Goal: Information Seeking & Learning: Learn about a topic

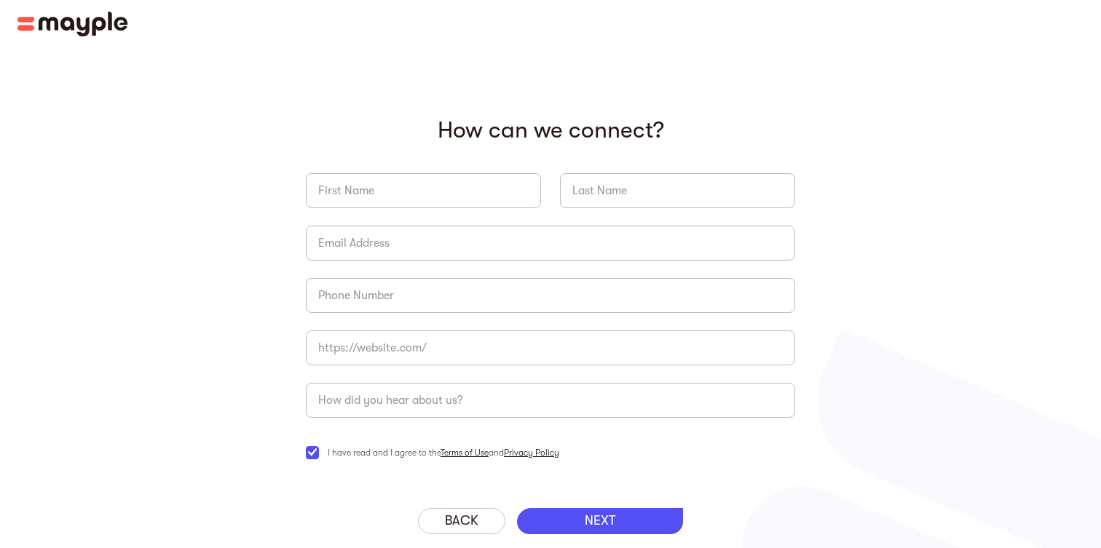
click at [108, 25] on img at bounding box center [72, 24] width 111 height 25
click at [106, 16] on img at bounding box center [72, 24] width 111 height 25
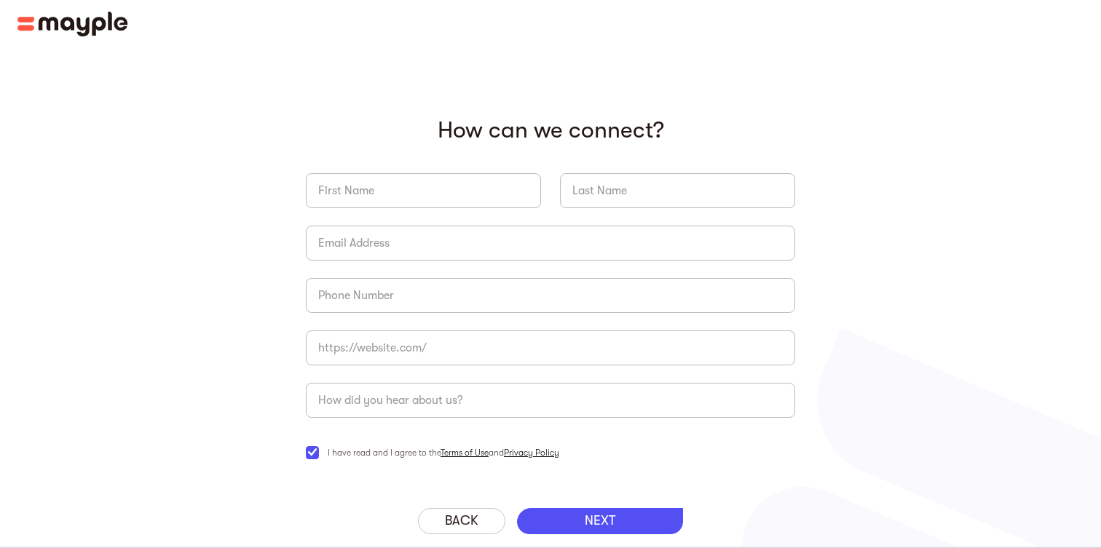
click at [106, 16] on img at bounding box center [72, 24] width 111 height 25
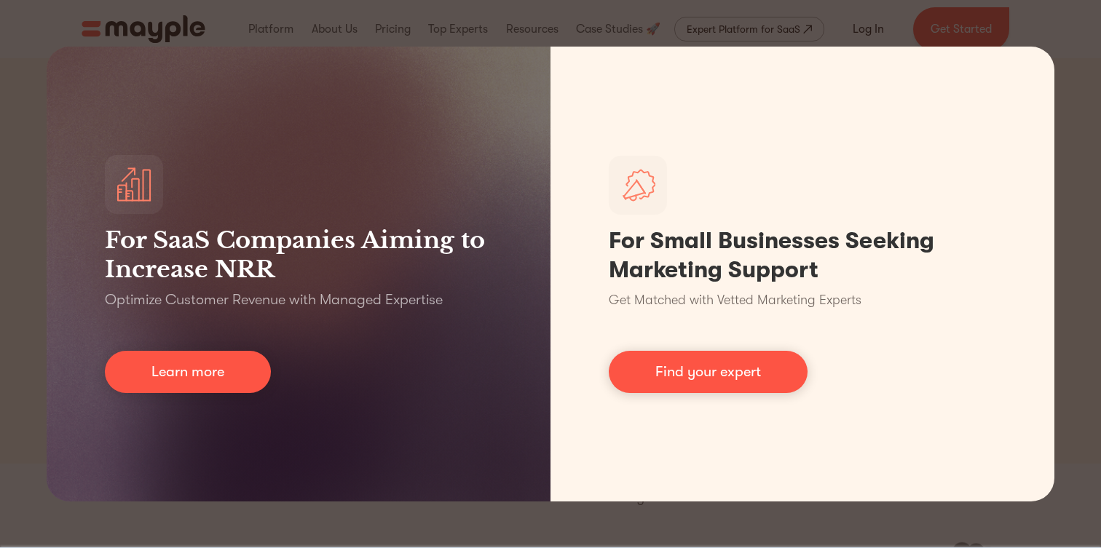
click at [1097, 111] on div "For SaaS Companies Aiming to Increase NRR Optimize Customer Revenue with Manage…" at bounding box center [550, 274] width 1101 height 548
click at [1074, 66] on div "For SaaS Companies Aiming to Increase NRR Optimize Customer Revenue with Manage…" at bounding box center [550, 274] width 1101 height 548
click at [818, 31] on div "For SaaS Companies Aiming to Increase NRR Optimize Customer Revenue with Manage…" at bounding box center [550, 274] width 1101 height 548
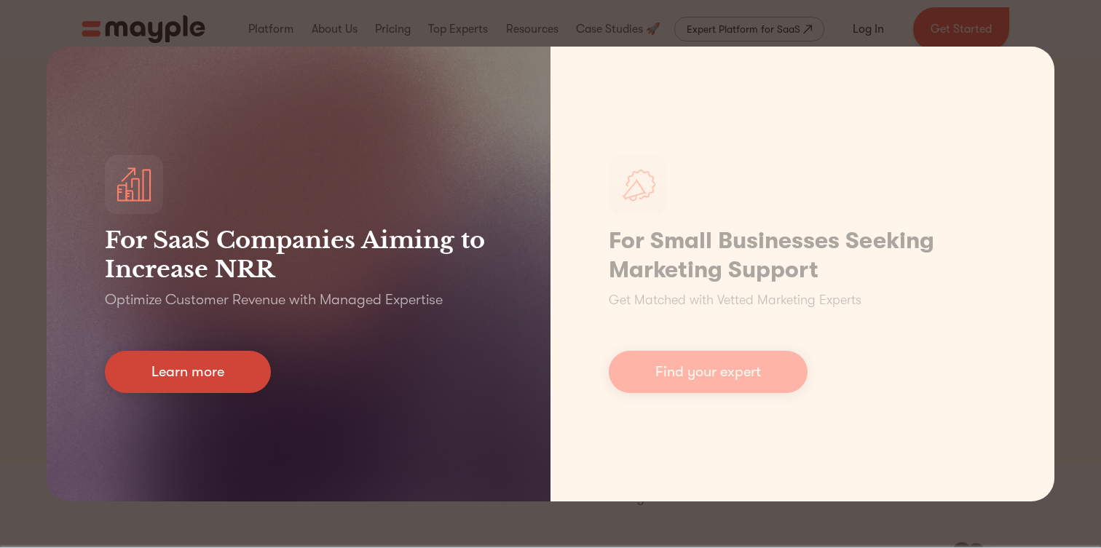
click at [224, 362] on link "Learn more" at bounding box center [188, 372] width 166 height 42
